Goal: Information Seeking & Learning: Find specific fact

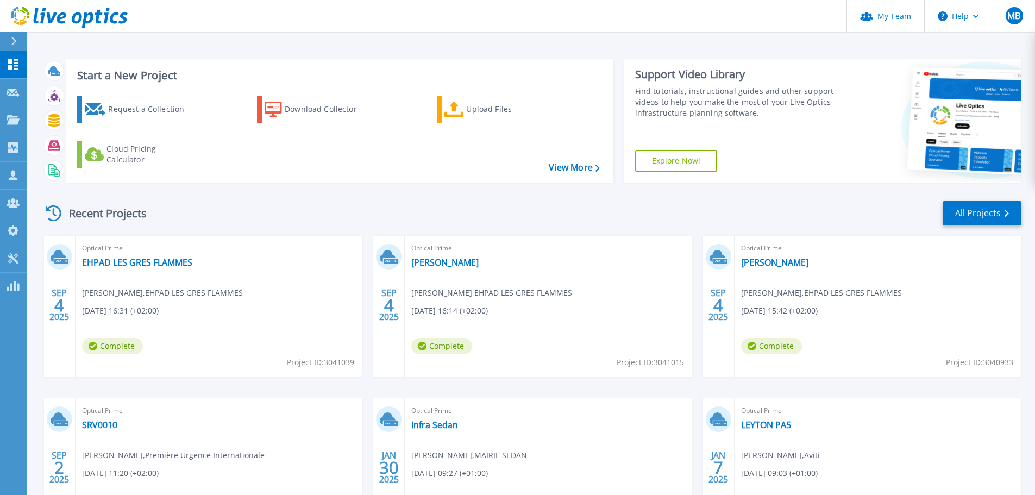
click at [147, 269] on div "Optical Prime EHPAD LES GRES FLAMMES Kevin Bonnet , EHPAD LES GRES FLAMMES 09/0…" at bounding box center [219, 306] width 287 height 141
click at [147, 264] on link "EHPAD LES GRES FLAMMES" at bounding box center [137, 262] width 110 height 11
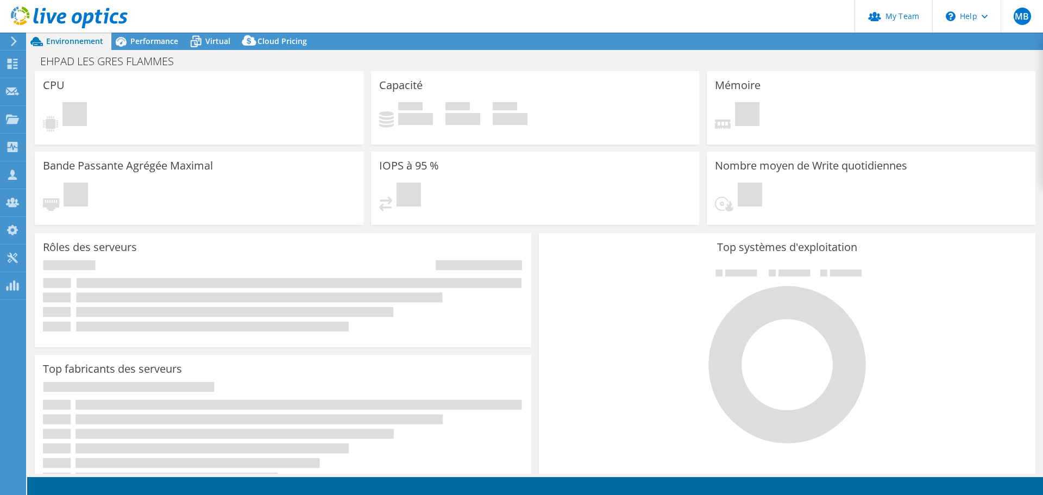
select select "USD"
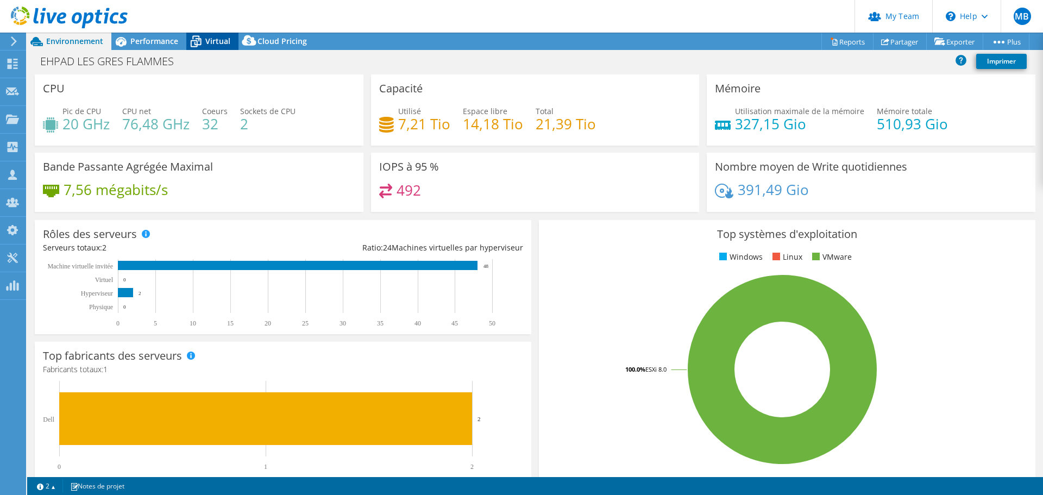
click at [216, 41] on span "Virtual" at bounding box center [217, 41] width 25 height 10
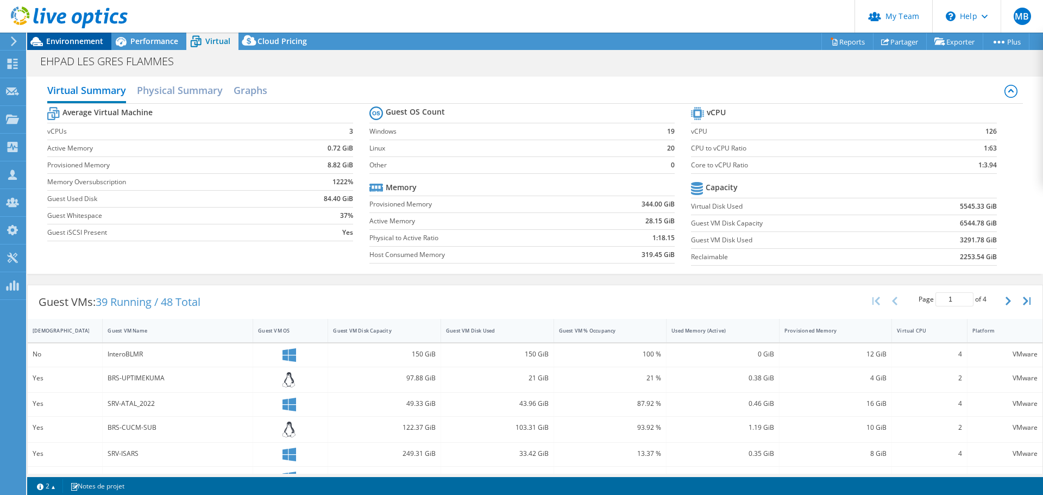
click at [83, 41] on span "Environnement" at bounding box center [74, 41] width 57 height 10
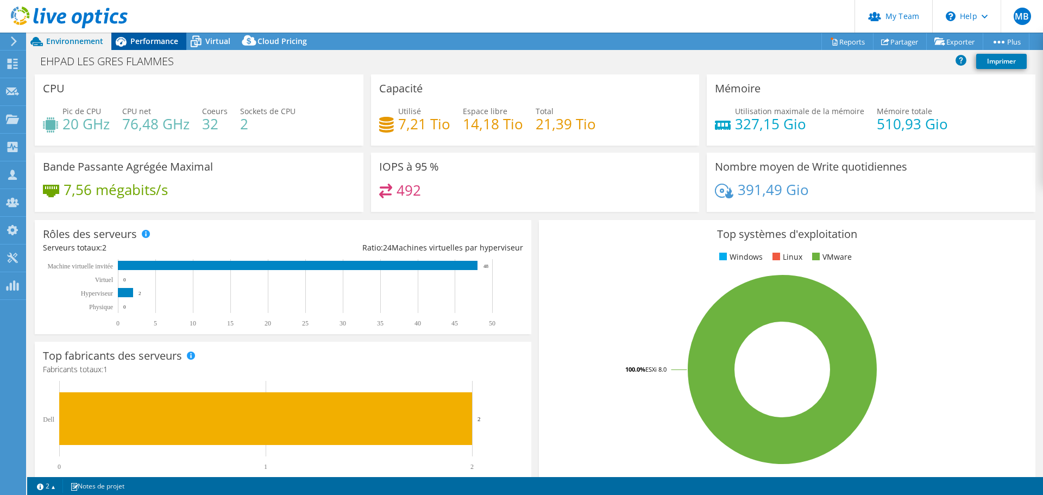
click at [162, 43] on span "Performance" at bounding box center [154, 41] width 48 height 10
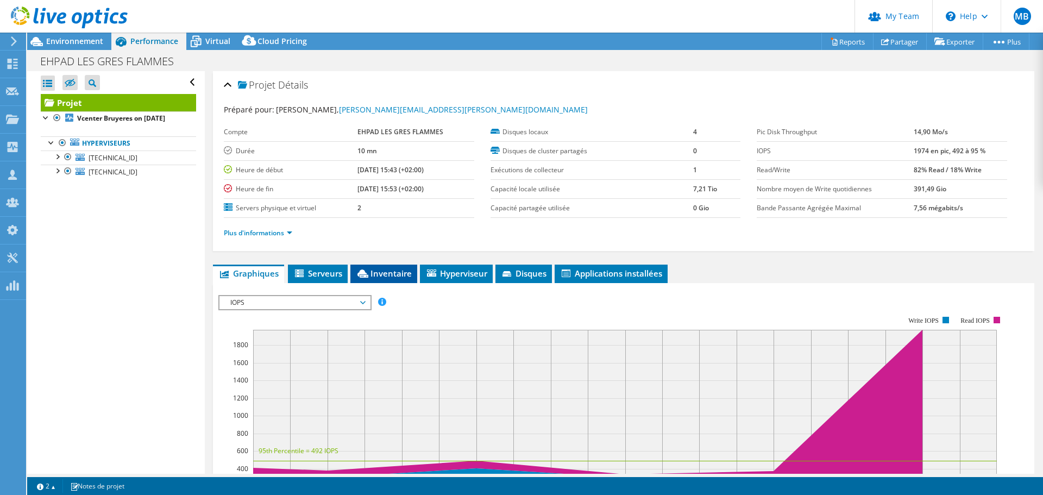
click at [400, 274] on span "Inventaire" at bounding box center [384, 273] width 56 height 11
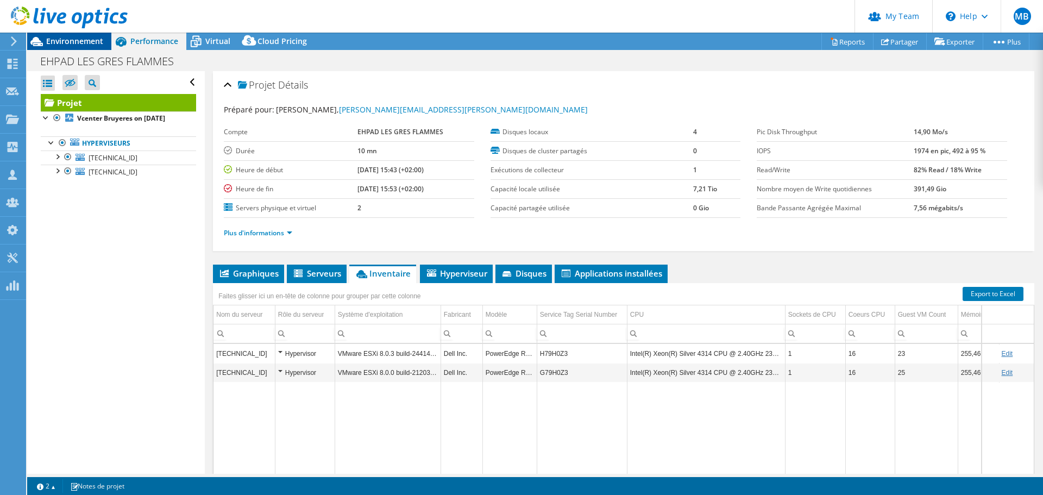
click at [66, 41] on span "Environnement" at bounding box center [74, 41] width 57 height 10
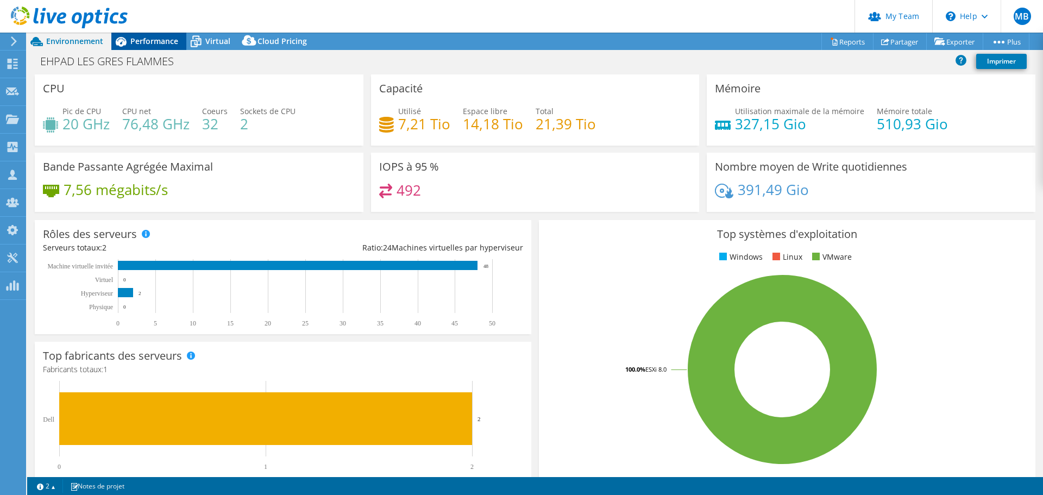
click at [157, 44] on span "Performance" at bounding box center [154, 41] width 48 height 10
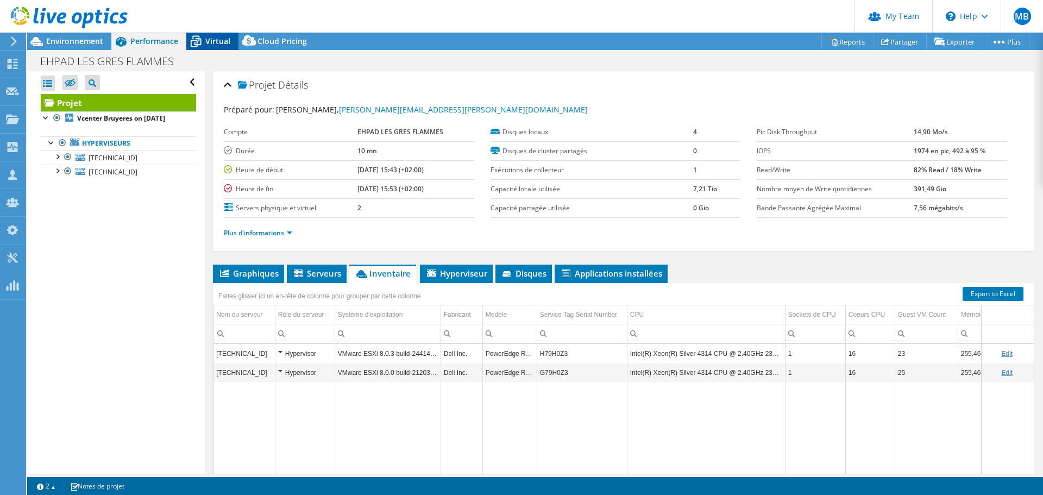
click at [193, 41] on icon at bounding box center [196, 42] width 11 height 9
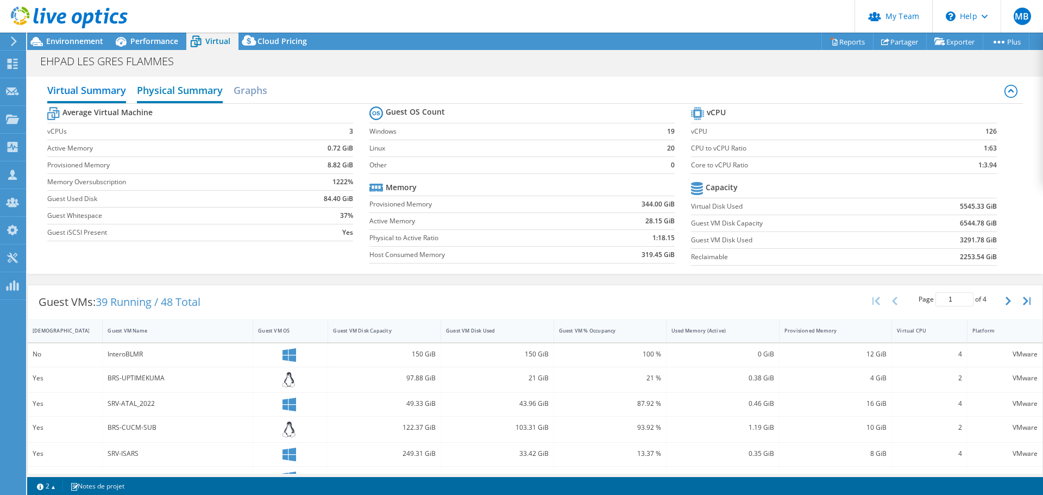
click at [197, 92] on h2 "Physical Summary" at bounding box center [180, 91] width 86 height 24
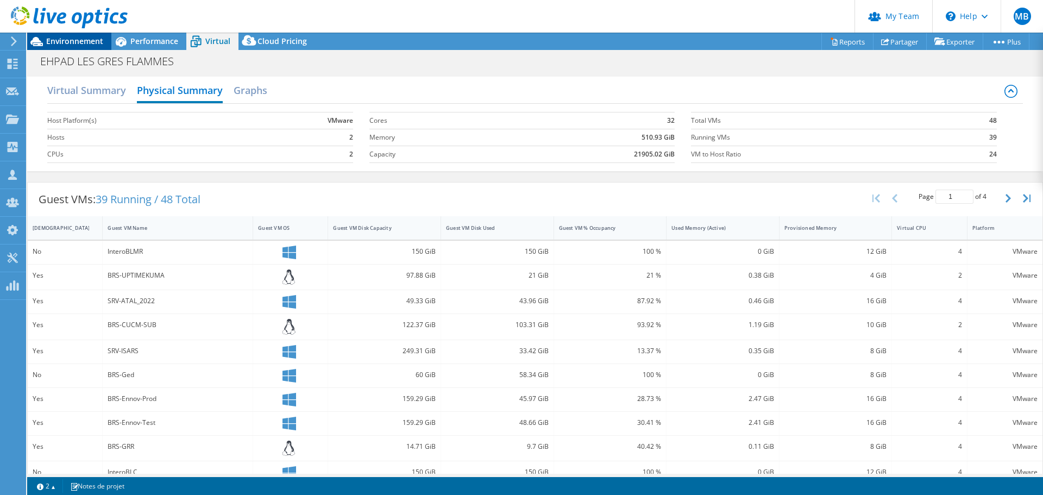
click at [88, 41] on span "Environnement" at bounding box center [74, 41] width 57 height 10
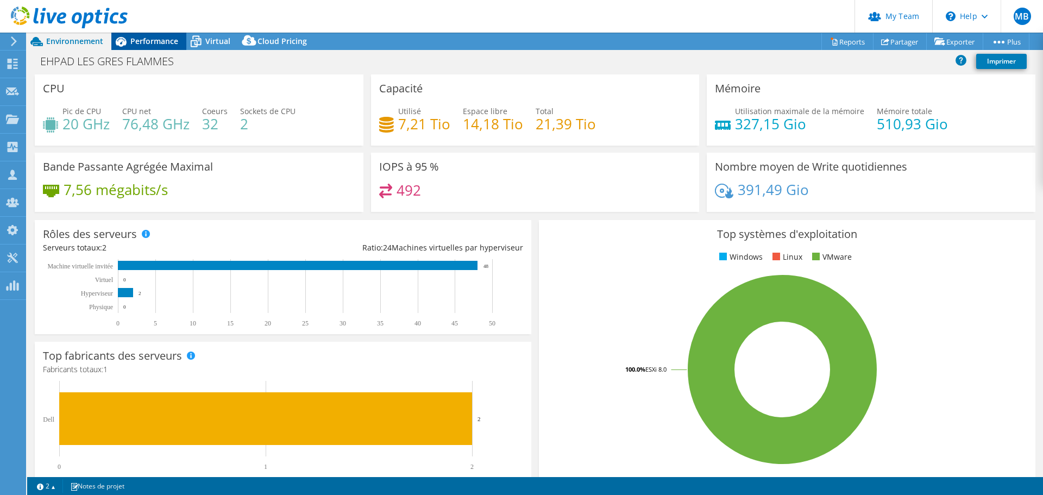
click at [155, 40] on span "Performance" at bounding box center [154, 41] width 48 height 10
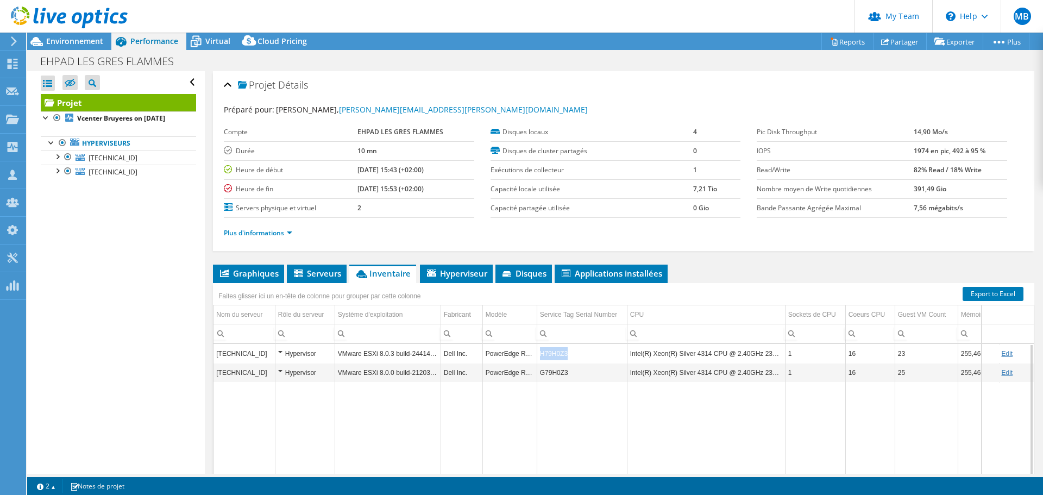
copy td "H79H0Z3"
drag, startPoint x: 571, startPoint y: 354, endPoint x: 540, endPoint y: 354, distance: 31.0
click at [540, 354] on td "H79H0Z3" at bounding box center [582, 353] width 90 height 19
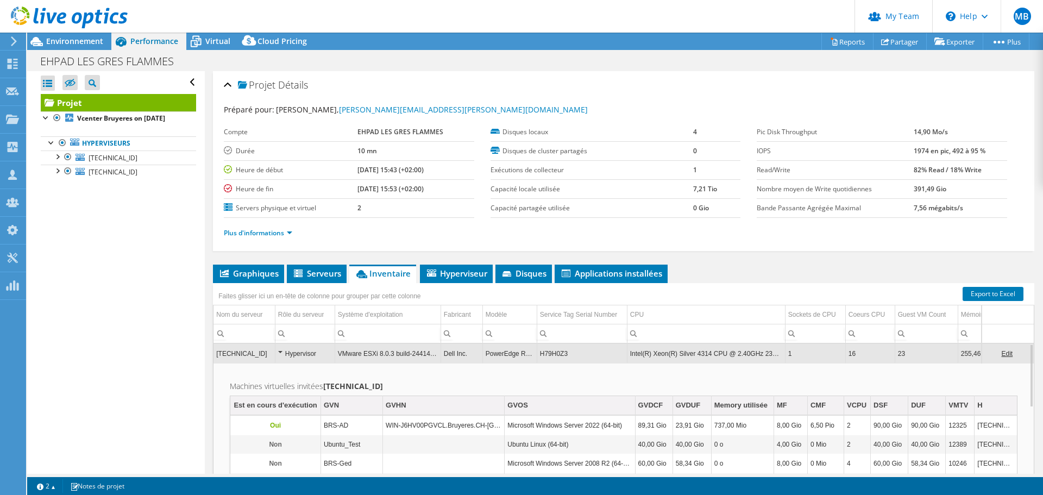
click at [570, 350] on td "H79H0Z3" at bounding box center [582, 353] width 90 height 19
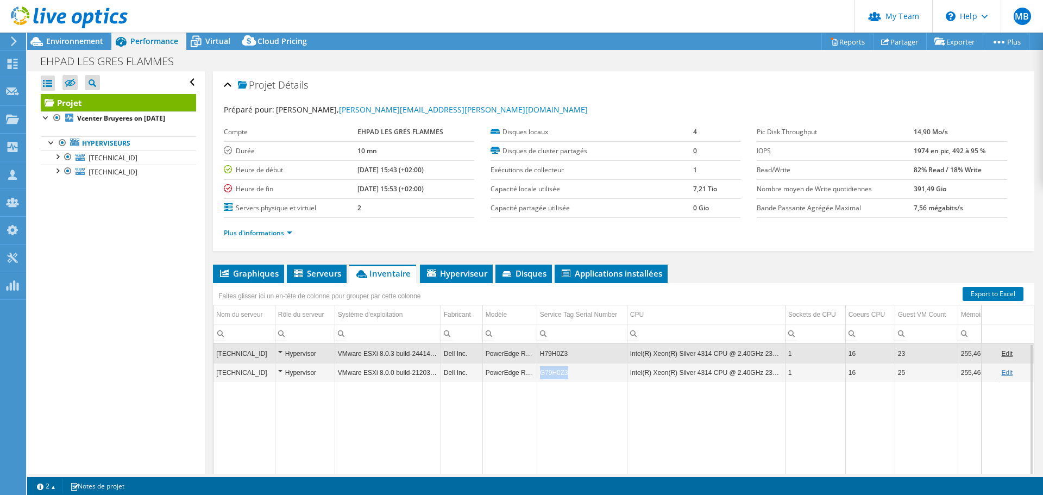
copy td "G79H0Z3"
drag, startPoint x: 567, startPoint y: 374, endPoint x: 541, endPoint y: 374, distance: 26.1
click at [541, 374] on td "G79H0Z3" at bounding box center [582, 372] width 90 height 19
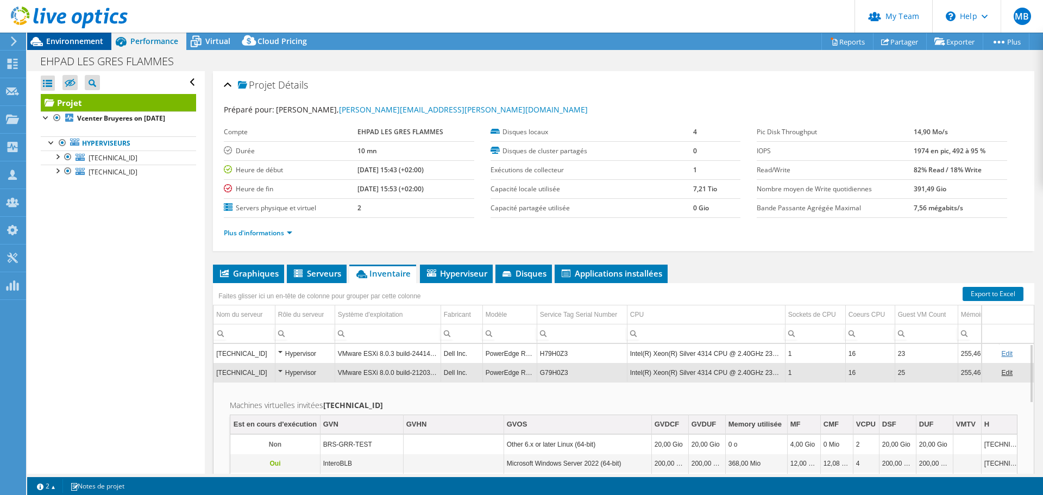
click at [63, 42] on span "Environnement" at bounding box center [74, 41] width 57 height 10
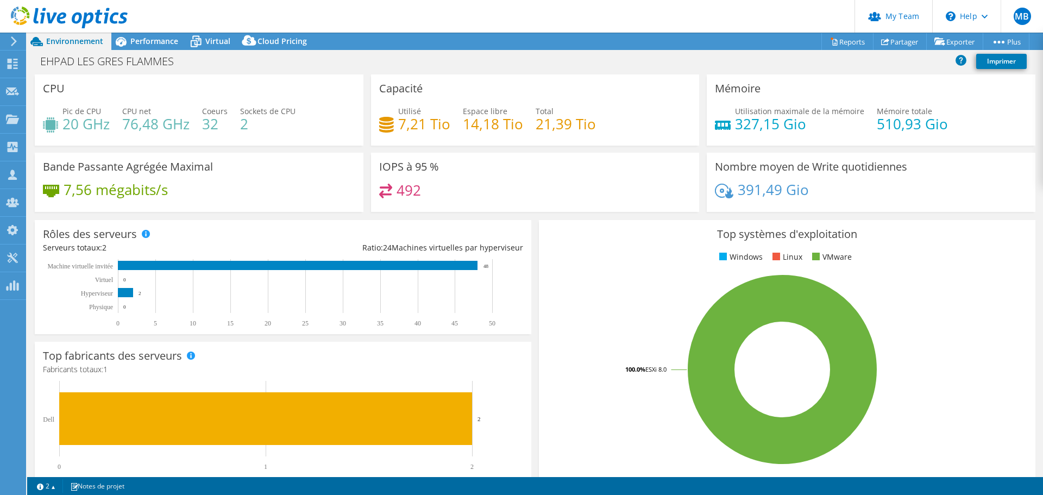
select select "USD"
click at [183, 42] on div "Performance" at bounding box center [148, 41] width 75 height 17
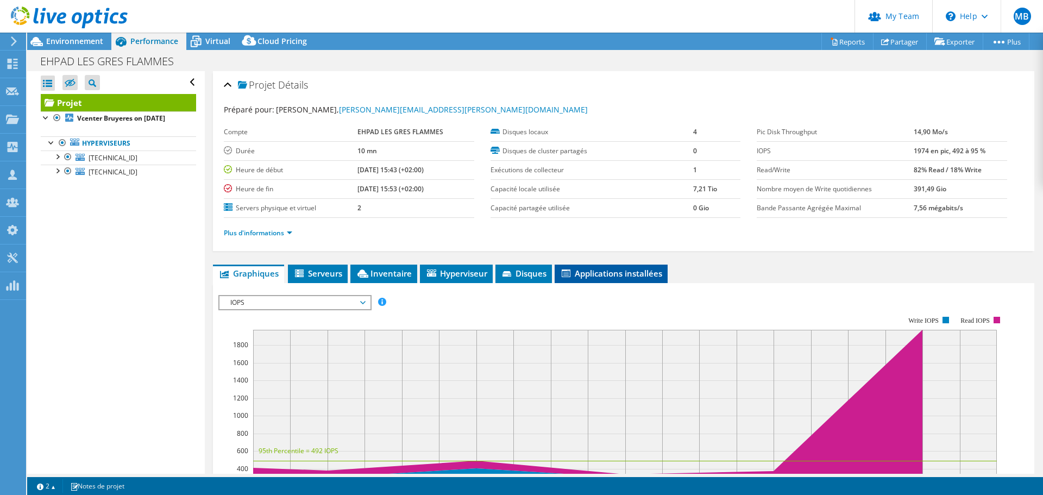
click at [618, 267] on li "Applications installées" at bounding box center [611, 274] width 113 height 18
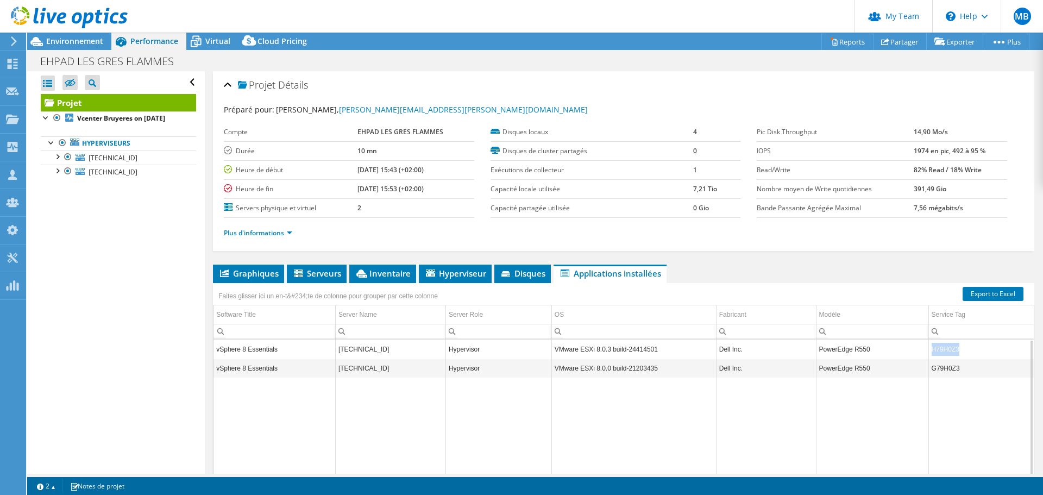
copy td "H79H0Z3"
drag, startPoint x: 975, startPoint y: 350, endPoint x: 925, endPoint y: 350, distance: 50.0
click at [929, 350] on td "H79H0Z3" at bounding box center [981, 349] width 105 height 19
copy td "G79H0Z3"
drag, startPoint x: 982, startPoint y: 366, endPoint x: 926, endPoint y: 366, distance: 56.0
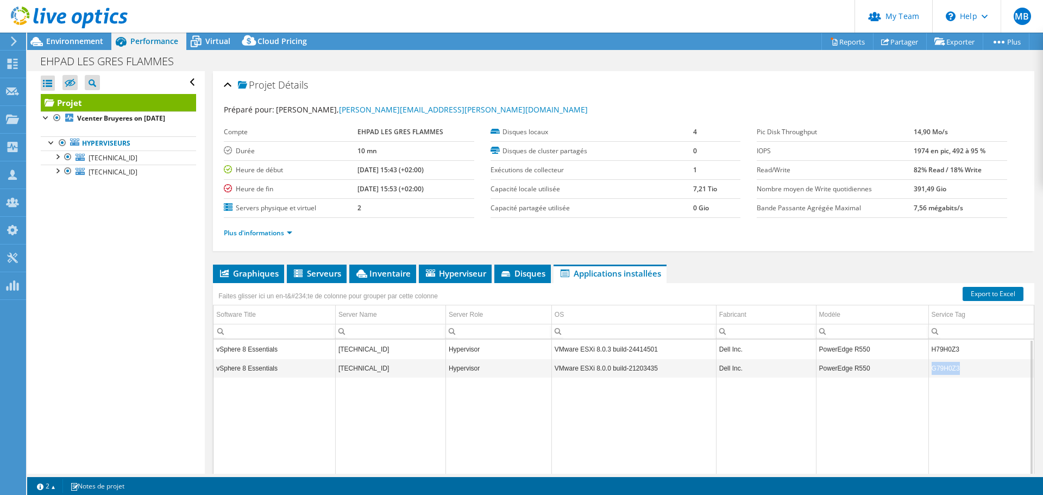
click at [929, 366] on td "G79H0Z3" at bounding box center [981, 368] width 105 height 19
